Goal: Task Accomplishment & Management: Use online tool/utility

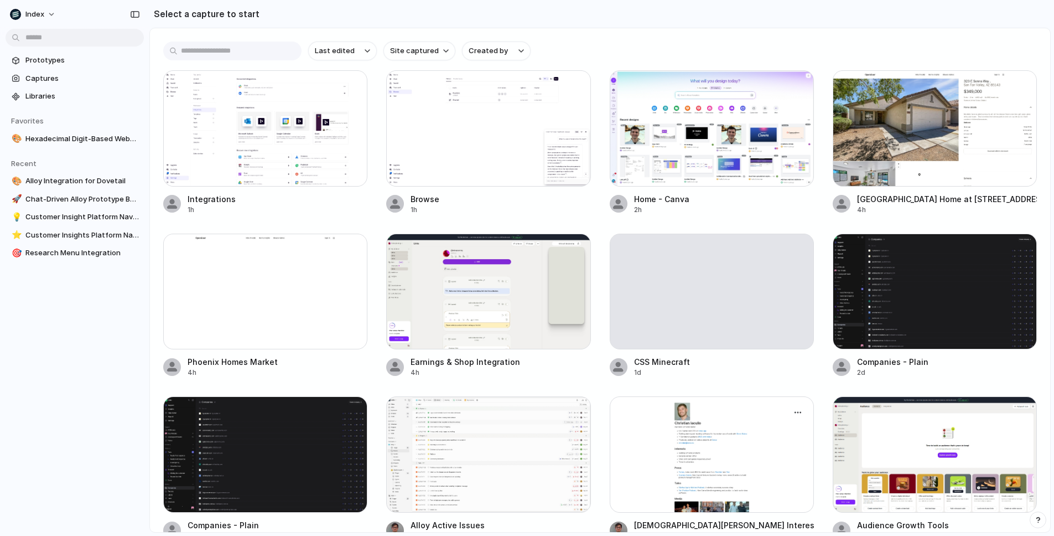
click at [646, 424] on div at bounding box center [712, 454] width 204 height 116
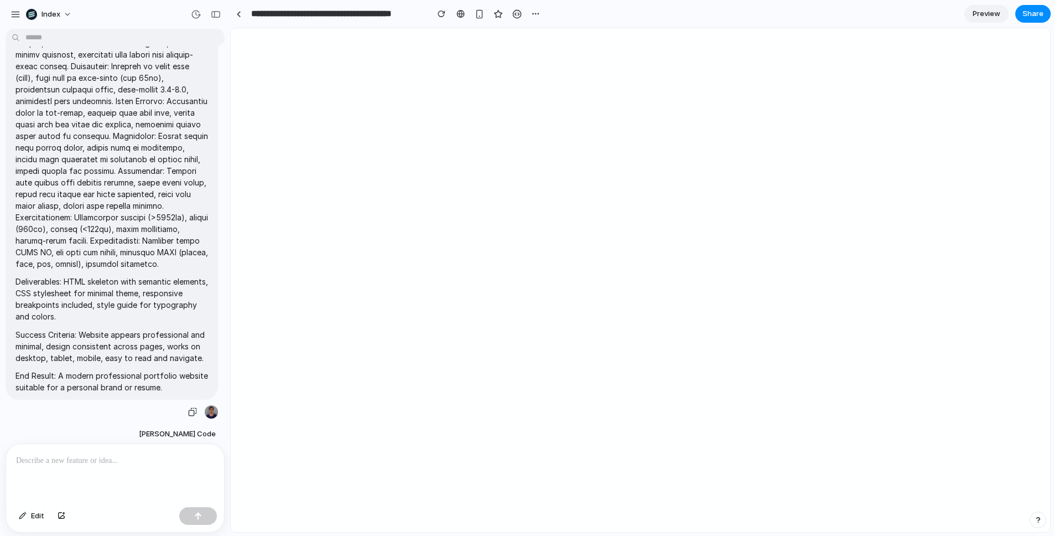
scroll to position [51, 0]
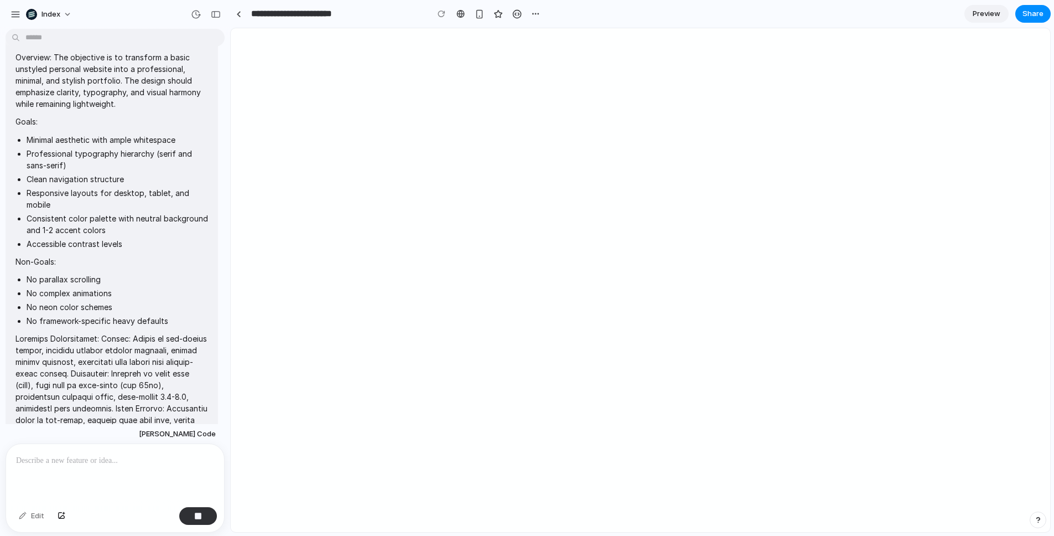
type input "**********"
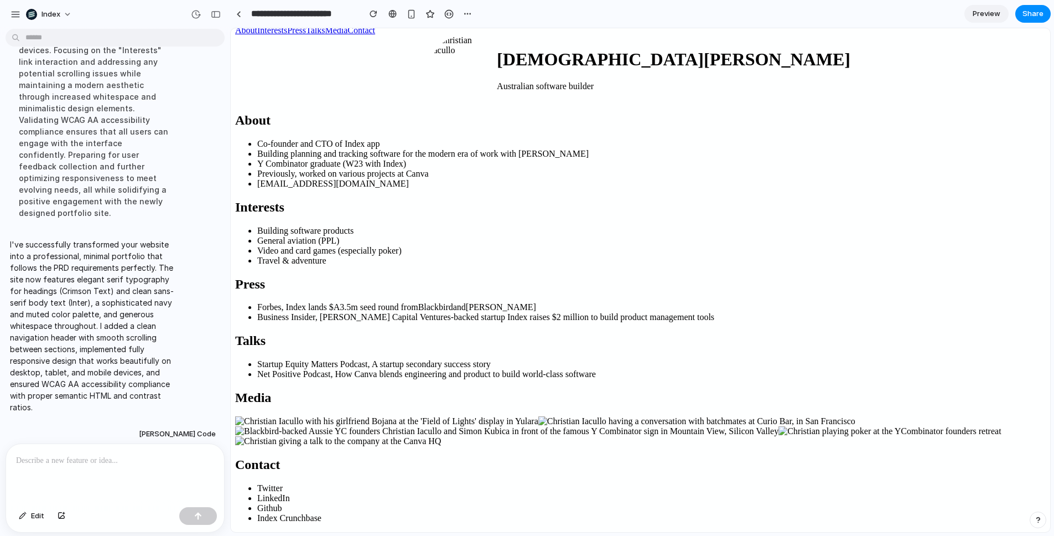
scroll to position [0, 0]
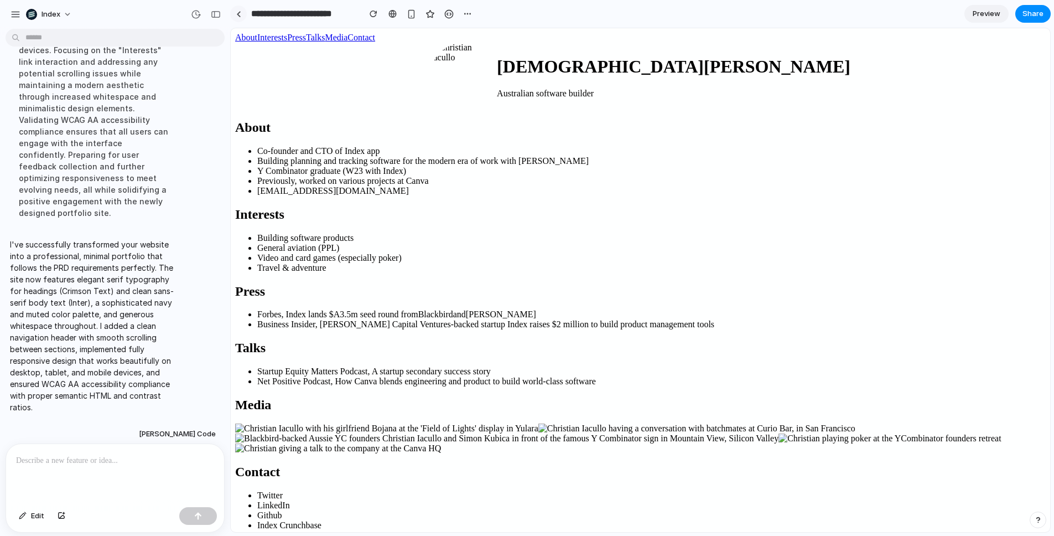
click at [237, 11] on div at bounding box center [238, 14] width 5 height 6
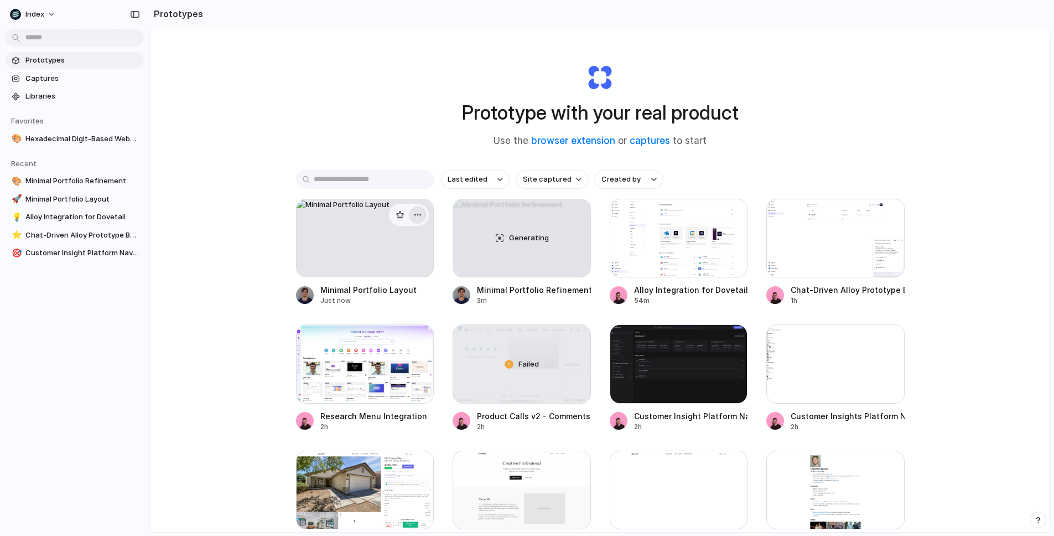
click at [413, 213] on div "button" at bounding box center [417, 214] width 9 height 9
click at [399, 296] on li "Delete" at bounding box center [384, 293] width 79 height 18
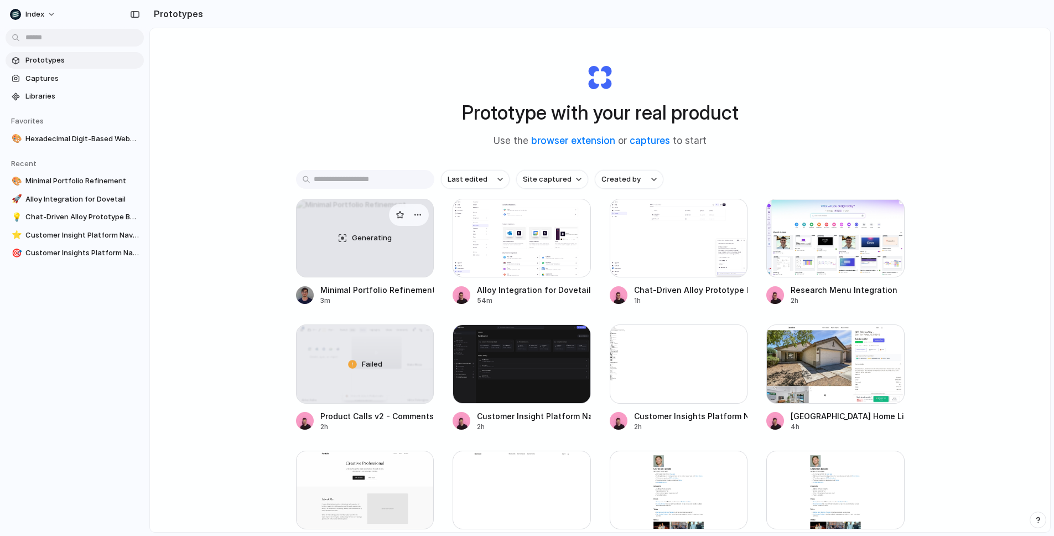
click at [343, 237] on div "Generating" at bounding box center [365, 237] width 137 height 77
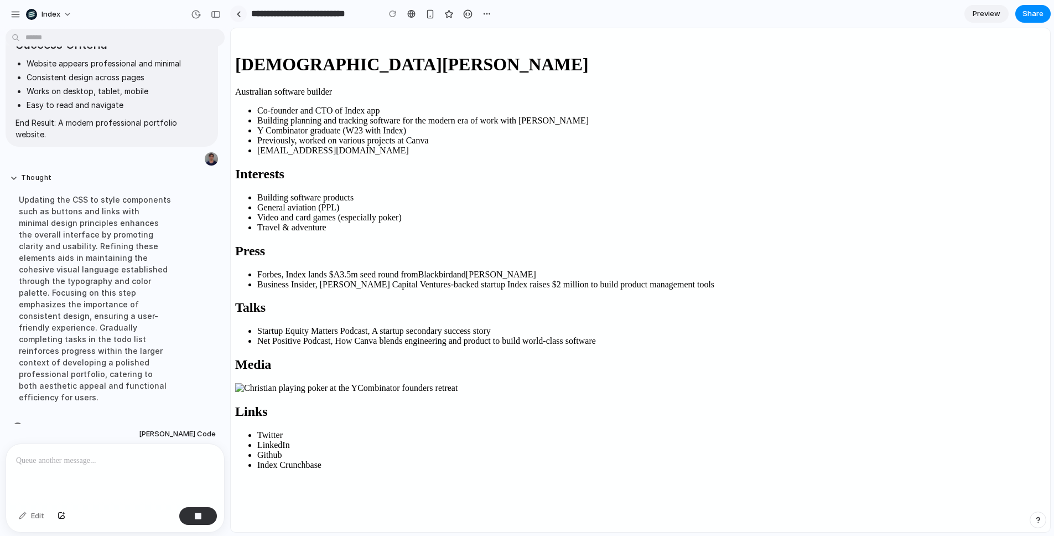
scroll to position [1097, 0]
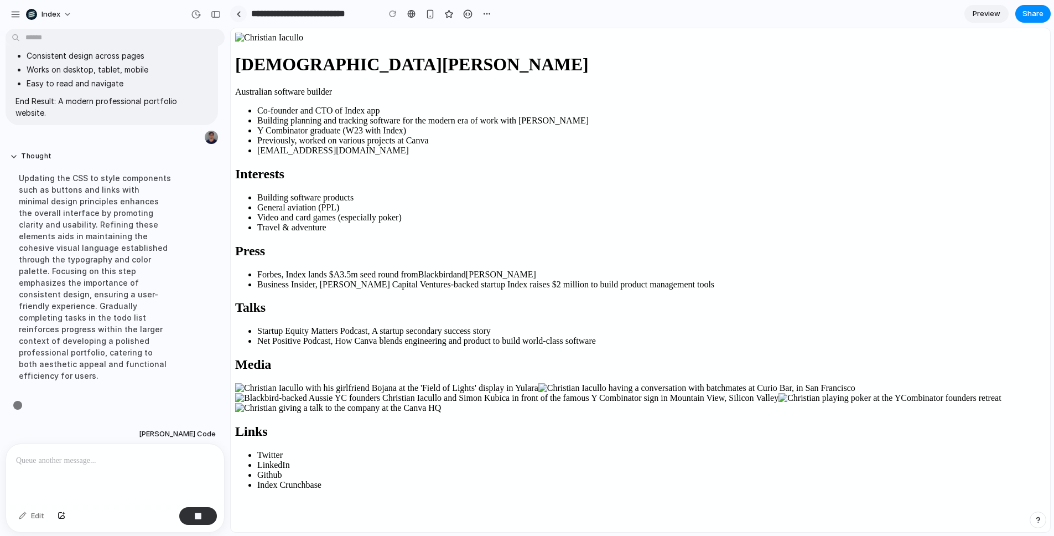
click at [241, 13] on div at bounding box center [238, 14] width 5 height 6
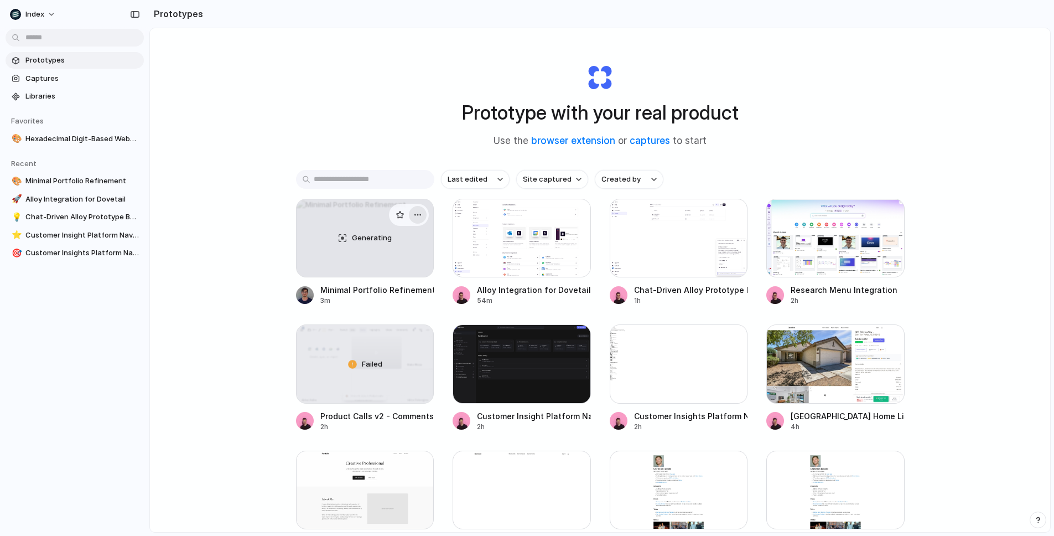
click at [413, 211] on div "button" at bounding box center [417, 214] width 9 height 9
click at [402, 290] on li "Delete" at bounding box center [384, 293] width 79 height 18
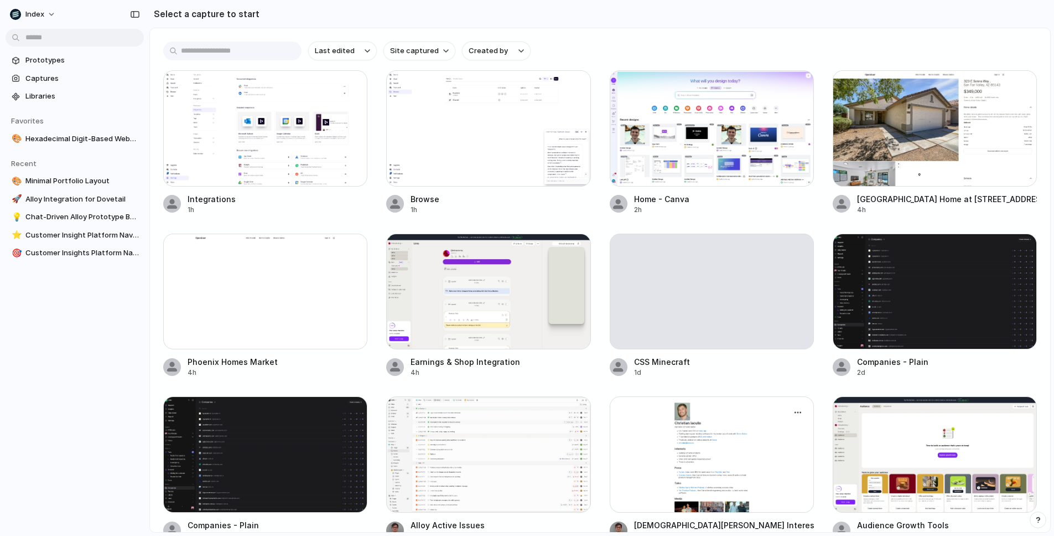
click at [639, 446] on div at bounding box center [712, 454] width 204 height 116
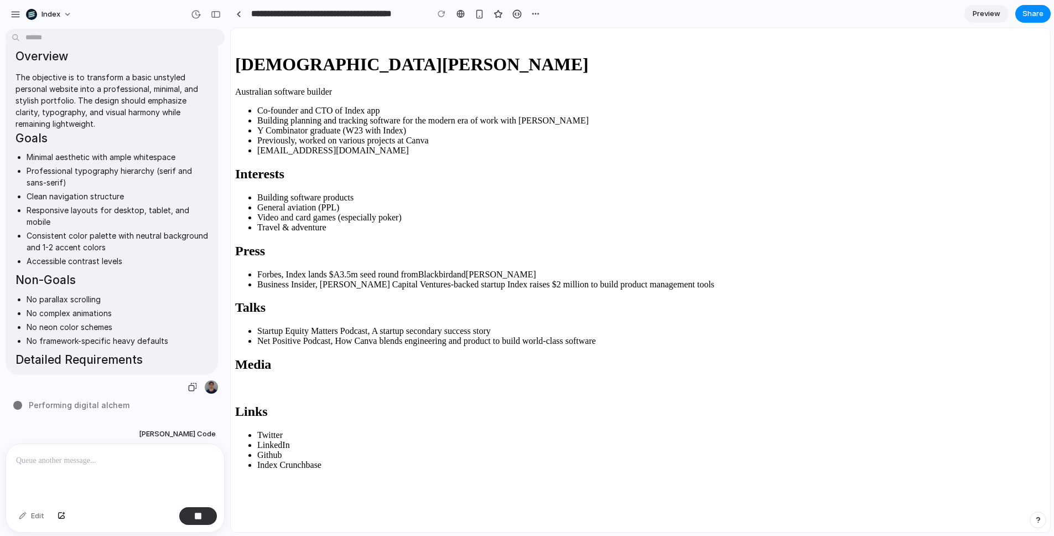
type input "**********"
click at [240, 19] on link at bounding box center [238, 14] width 17 height 17
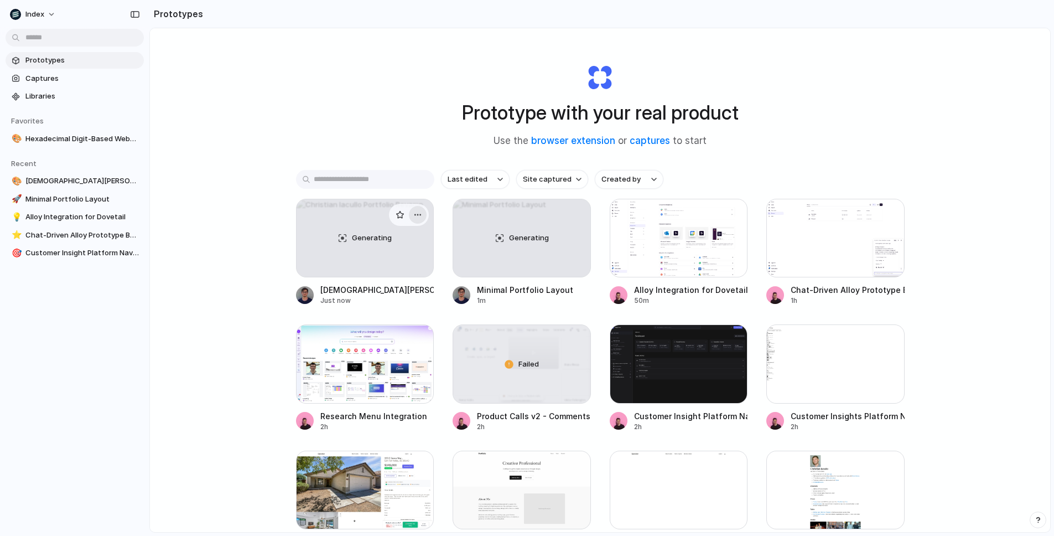
click at [414, 213] on div "button" at bounding box center [417, 214] width 9 height 9
click at [387, 295] on li "Delete" at bounding box center [384, 293] width 79 height 18
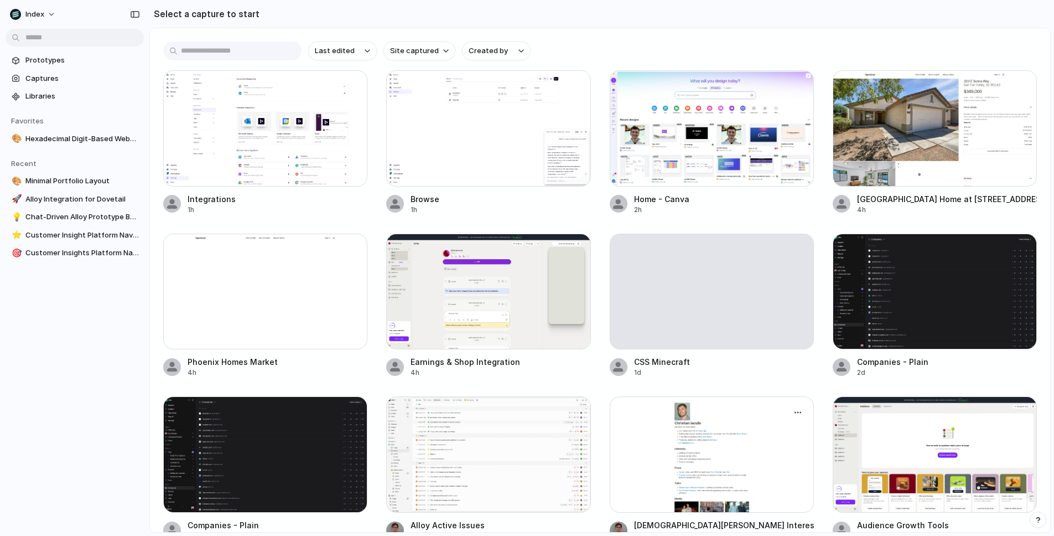
click at [677, 432] on div at bounding box center [712, 454] width 204 height 116
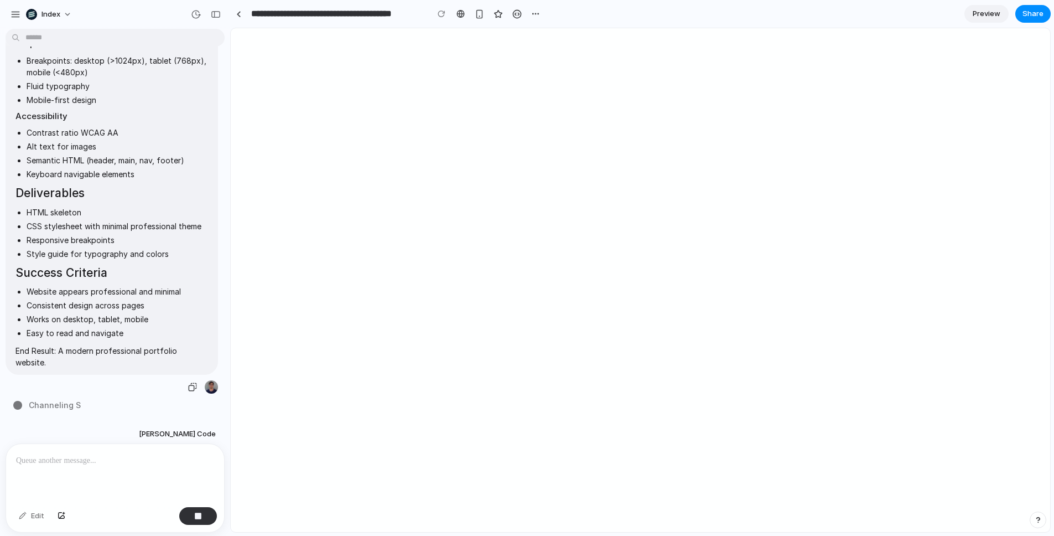
type input "**********"
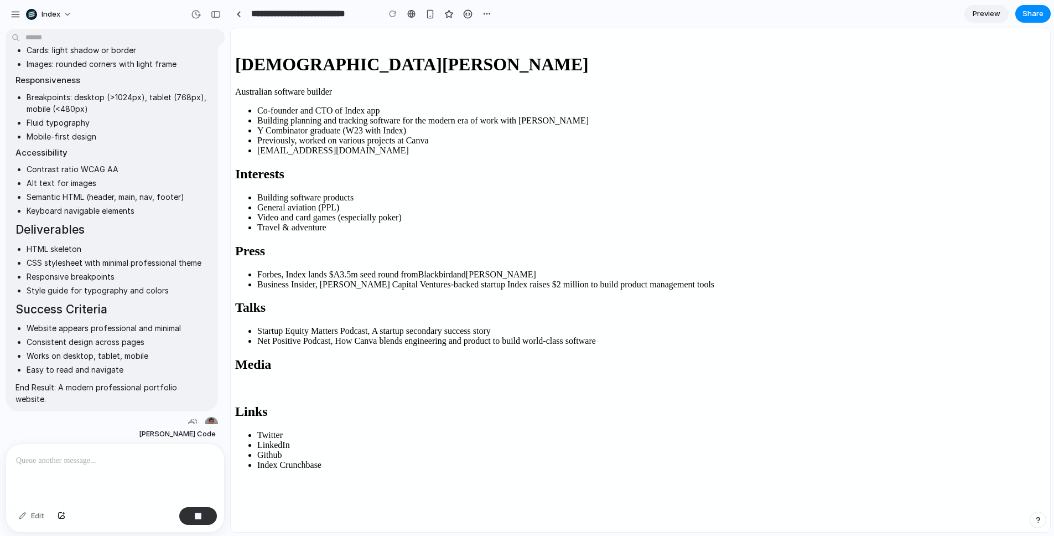
scroll to position [864, 0]
